Goal: Check status: Check status

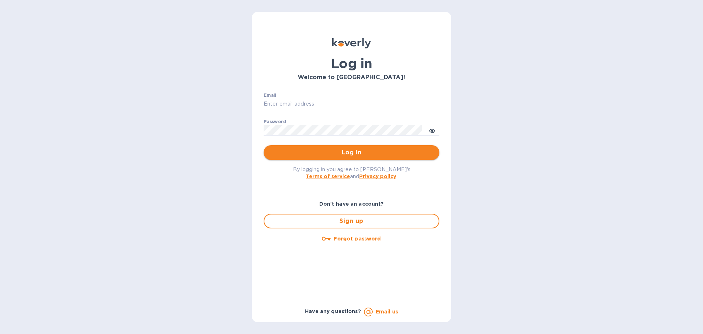
type input "mizy@simpleforwarding.com"
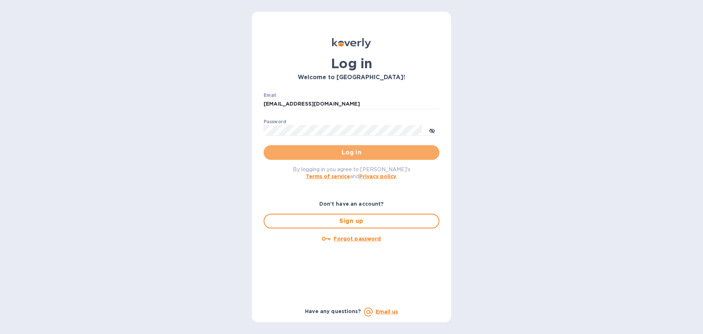
click at [291, 150] on span "Log in" at bounding box center [351, 152] width 164 height 9
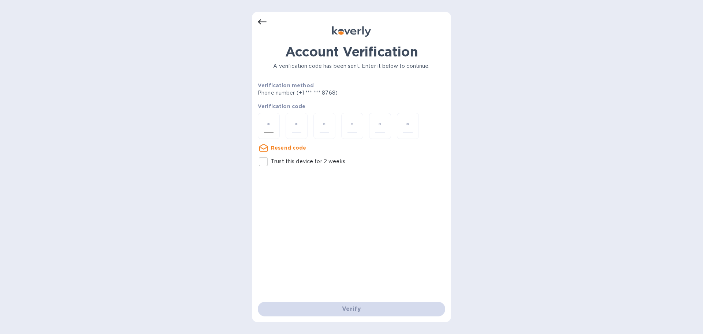
click at [269, 134] on div at bounding box center [269, 126] width 22 height 26
paste input "6"
type input "6"
type input "3"
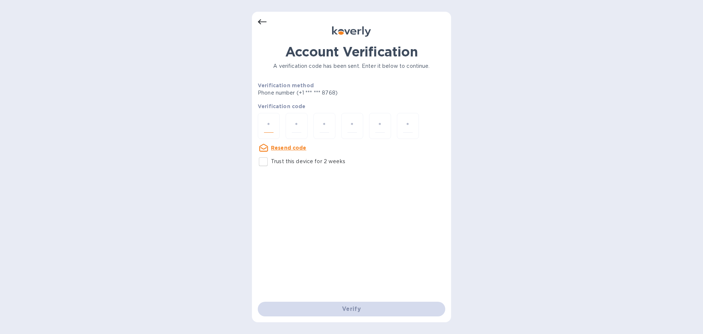
type input "6"
type input "1"
type input "9"
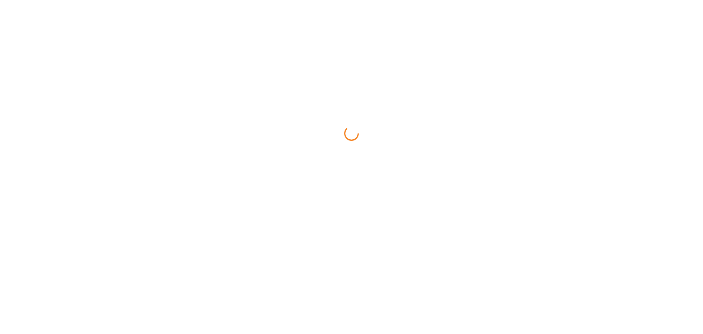
drag, startPoint x: 0, startPoint y: 0, endPoint x: 288, endPoint y: 303, distance: 417.7
click at [288, 0] on html at bounding box center [351, 0] width 703 height 0
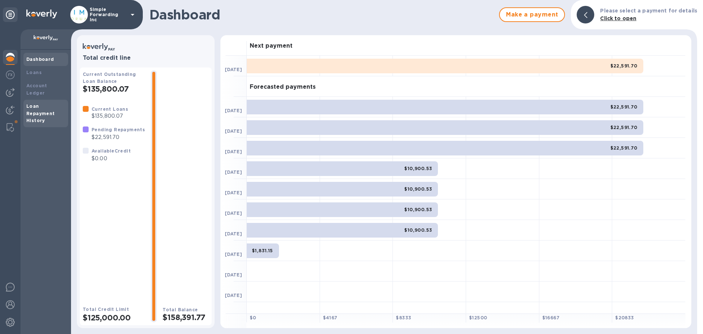
click at [43, 105] on b "Loan Repayment History" at bounding box center [40, 113] width 29 height 20
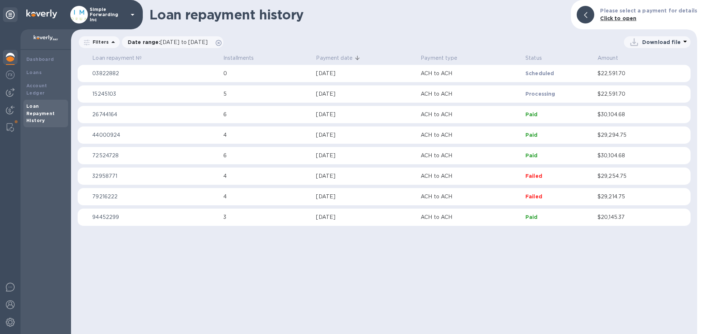
click at [500, 114] on p "ACH to ACH" at bounding box center [470, 115] width 99 height 8
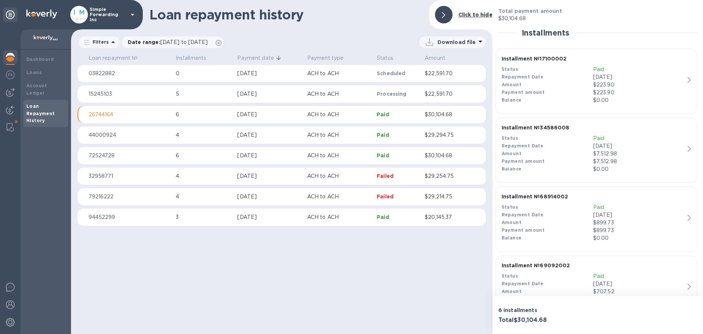
scroll to position [98, 0]
